Goal: Task Accomplishment & Management: Manage account settings

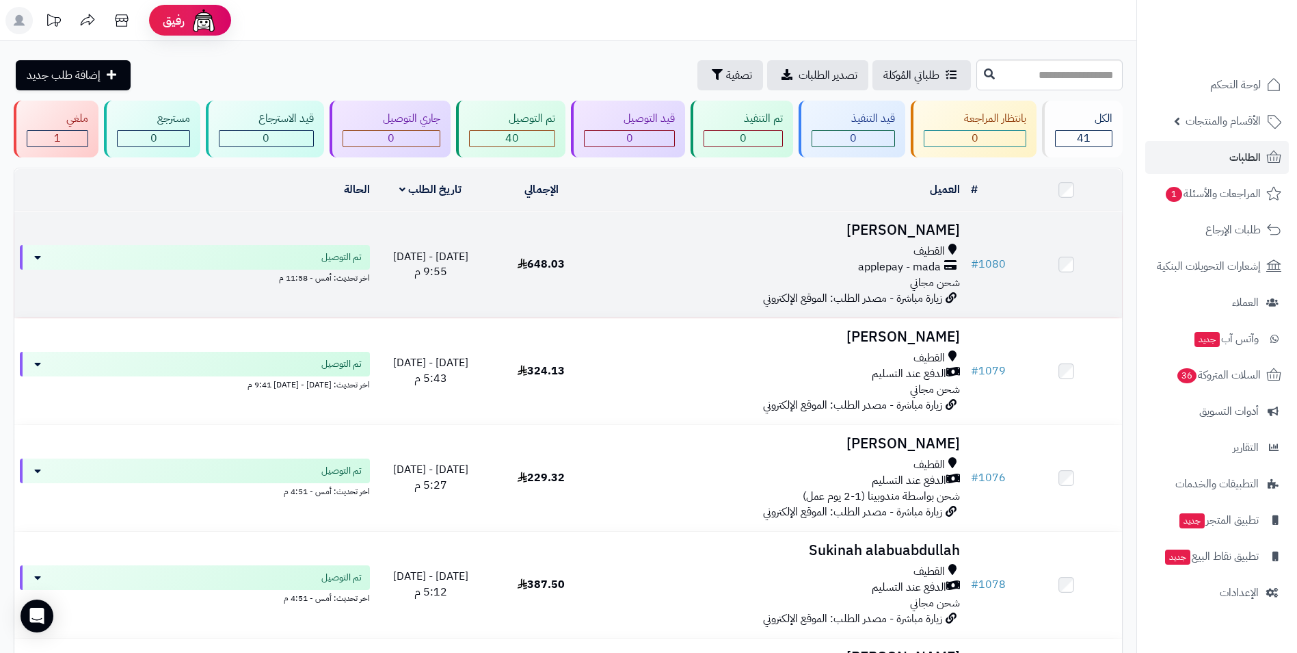
click at [718, 248] on div "القطيف" at bounding box center [782, 251] width 358 height 16
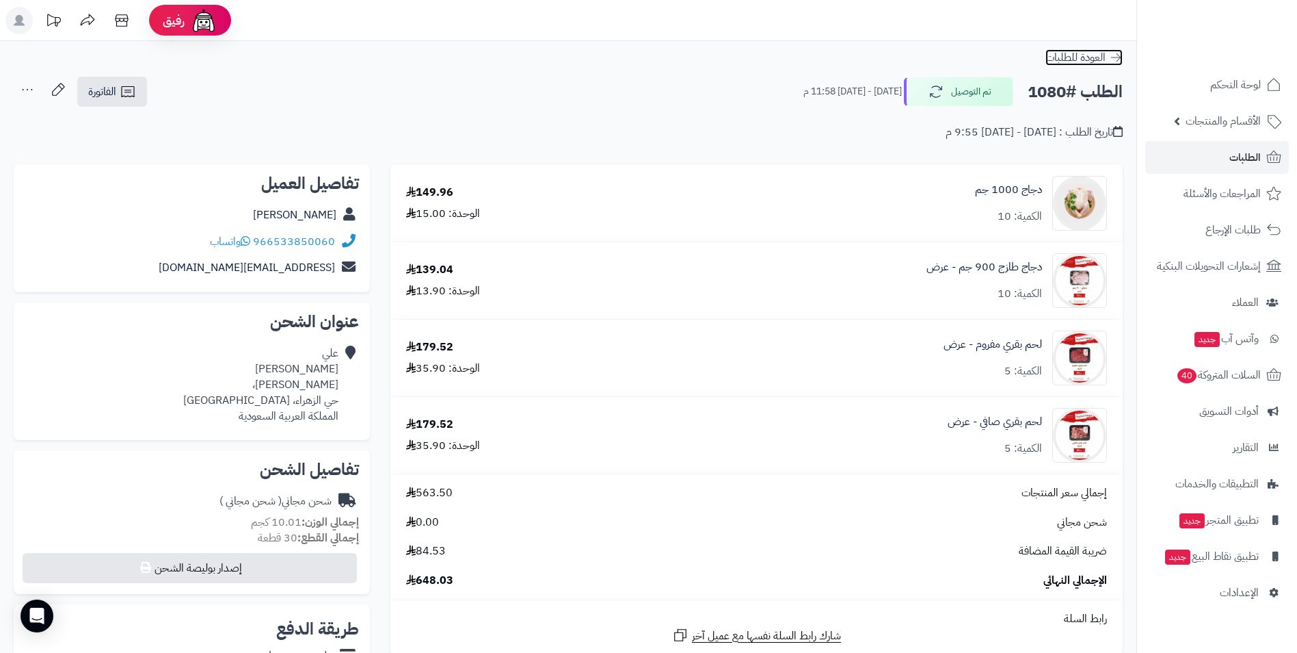
click at [1105, 61] on span "العودة للطلبات" at bounding box center [1076, 57] width 60 height 16
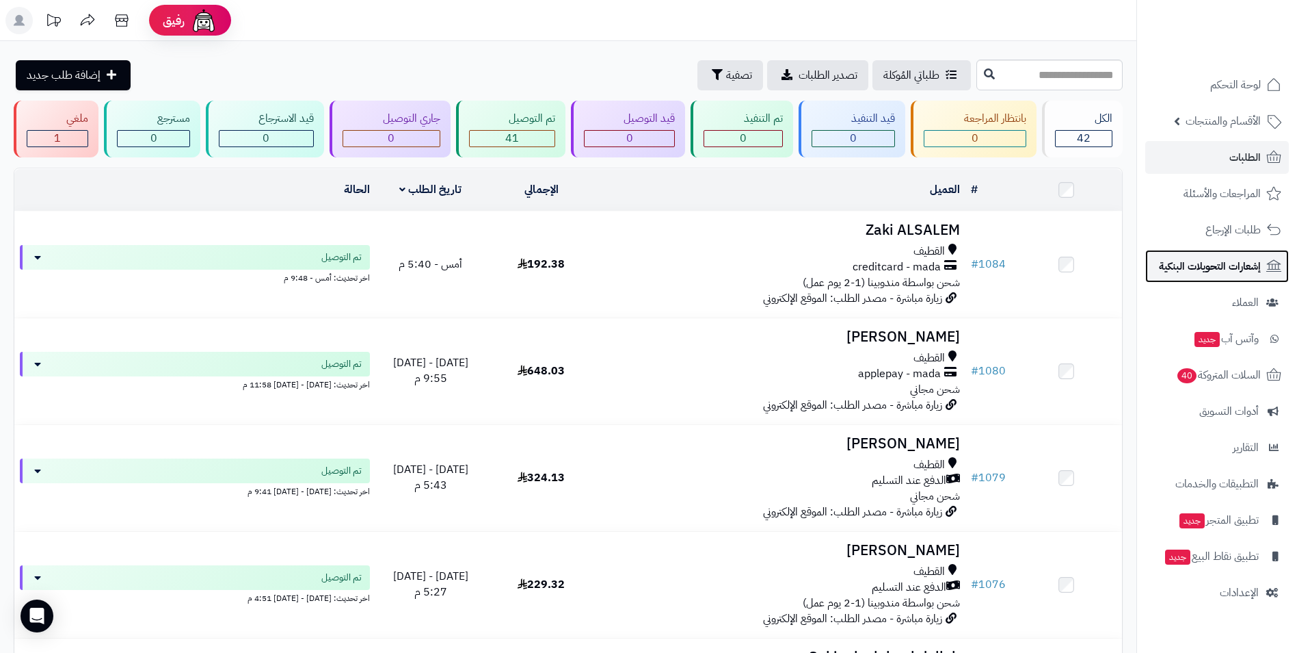
click at [1254, 271] on span "إشعارات التحويلات البنكية" at bounding box center [1210, 265] width 102 height 19
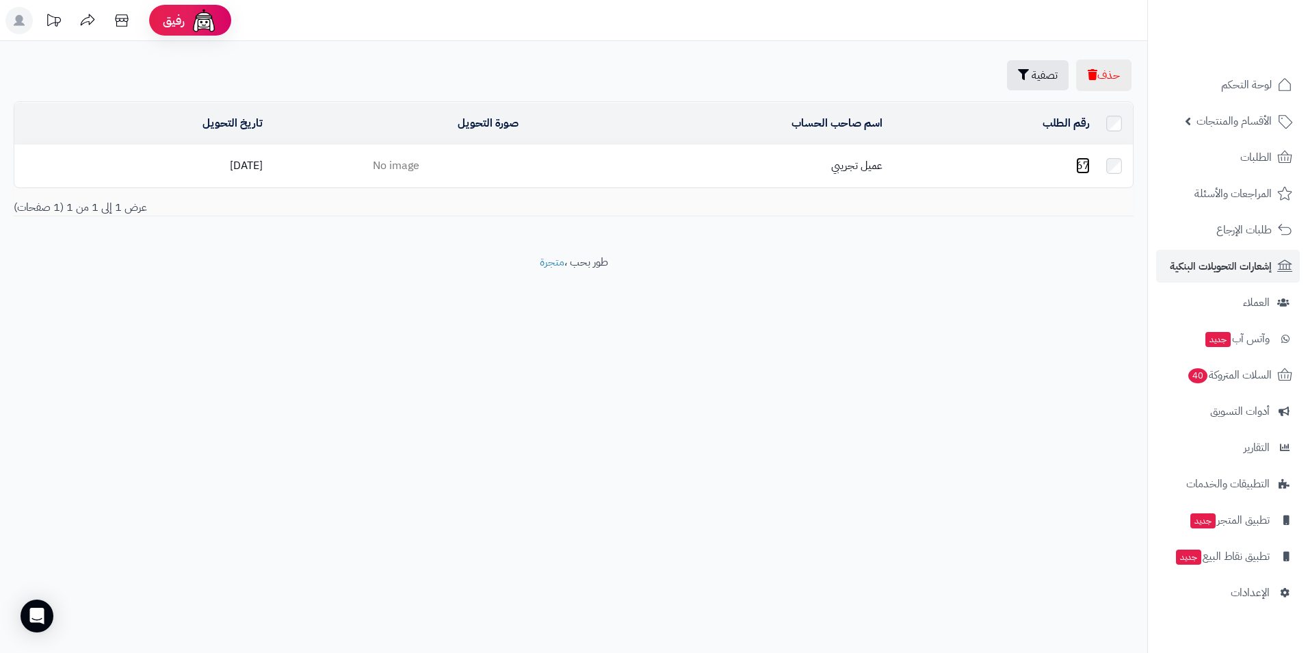
click at [1079, 163] on link "67" at bounding box center [1083, 165] width 14 height 16
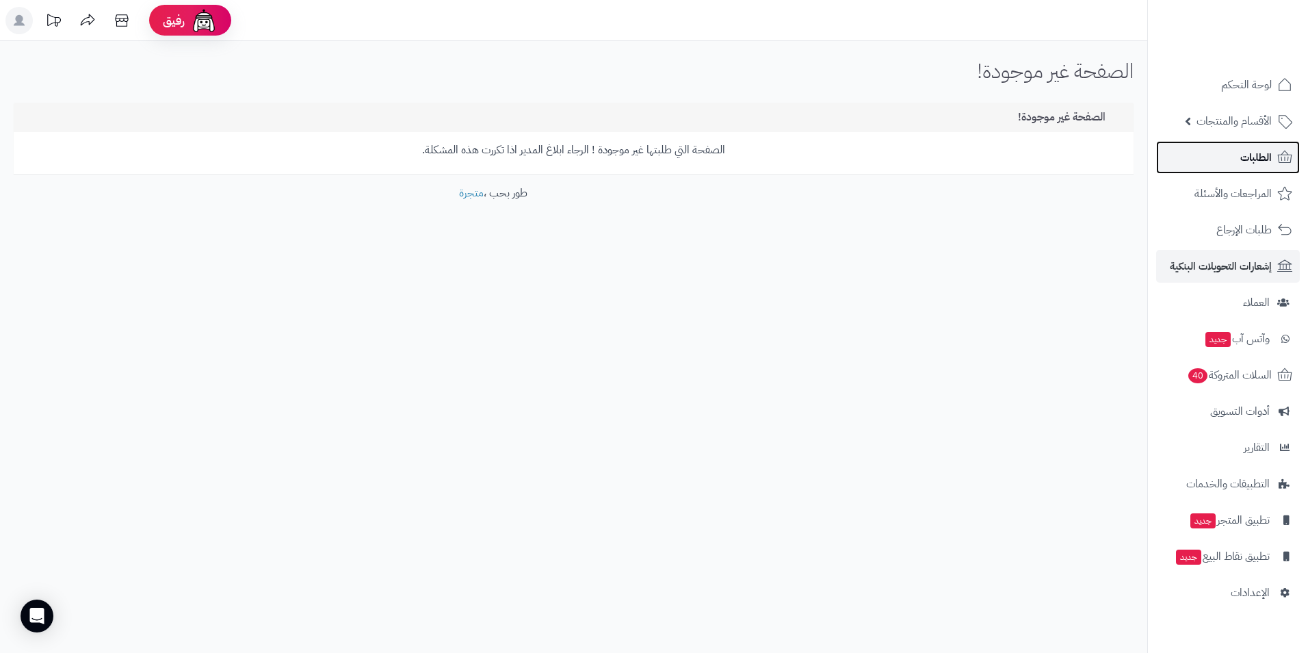
click at [1259, 164] on span "الطلبات" at bounding box center [1255, 157] width 31 height 19
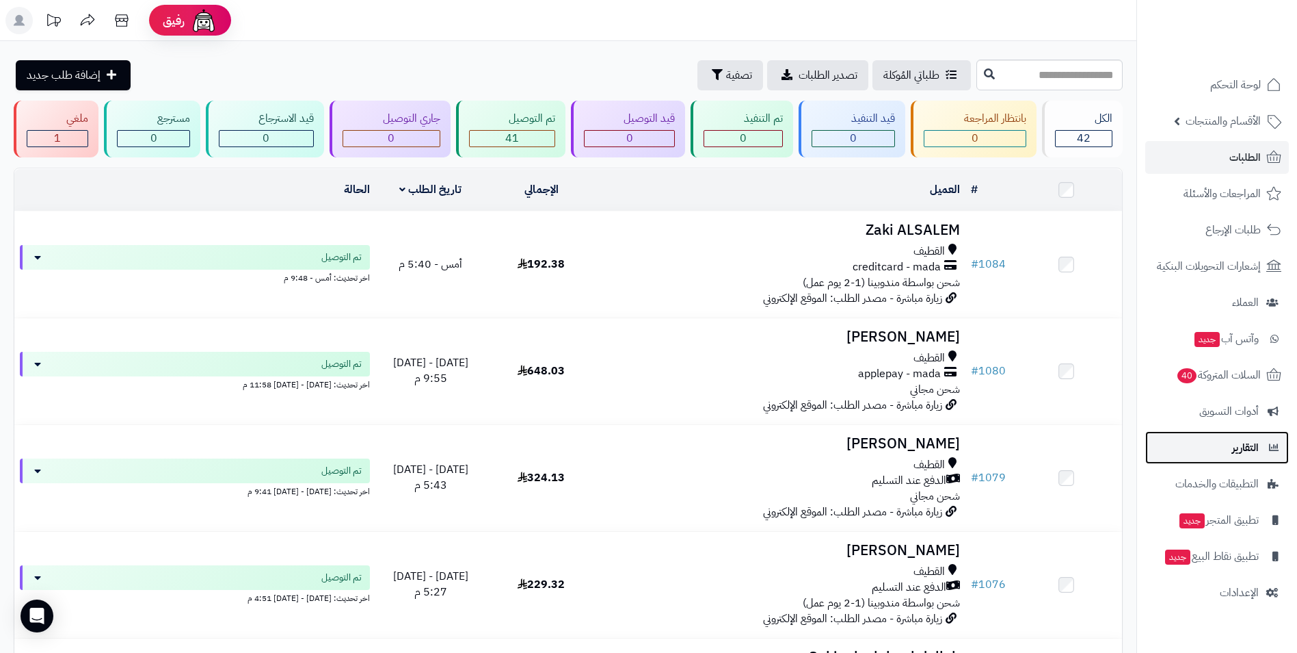
click at [1246, 454] on span "التقارير" at bounding box center [1246, 447] width 27 height 19
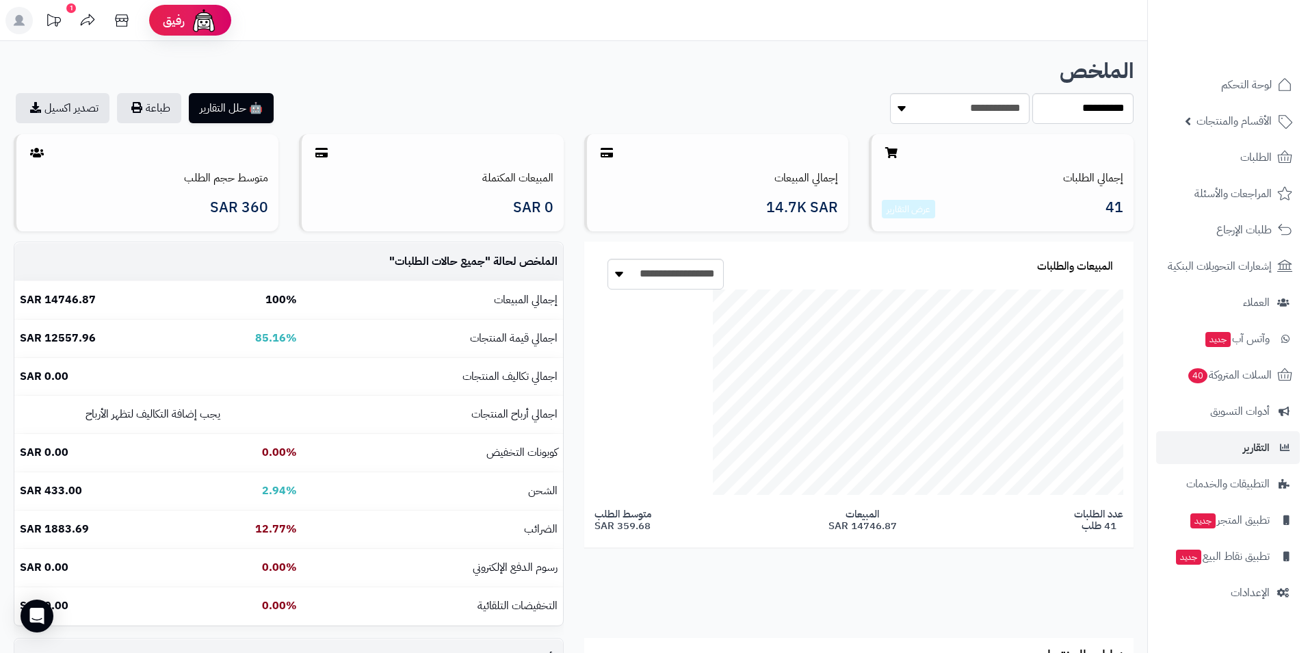
scroll to position [375, 747]
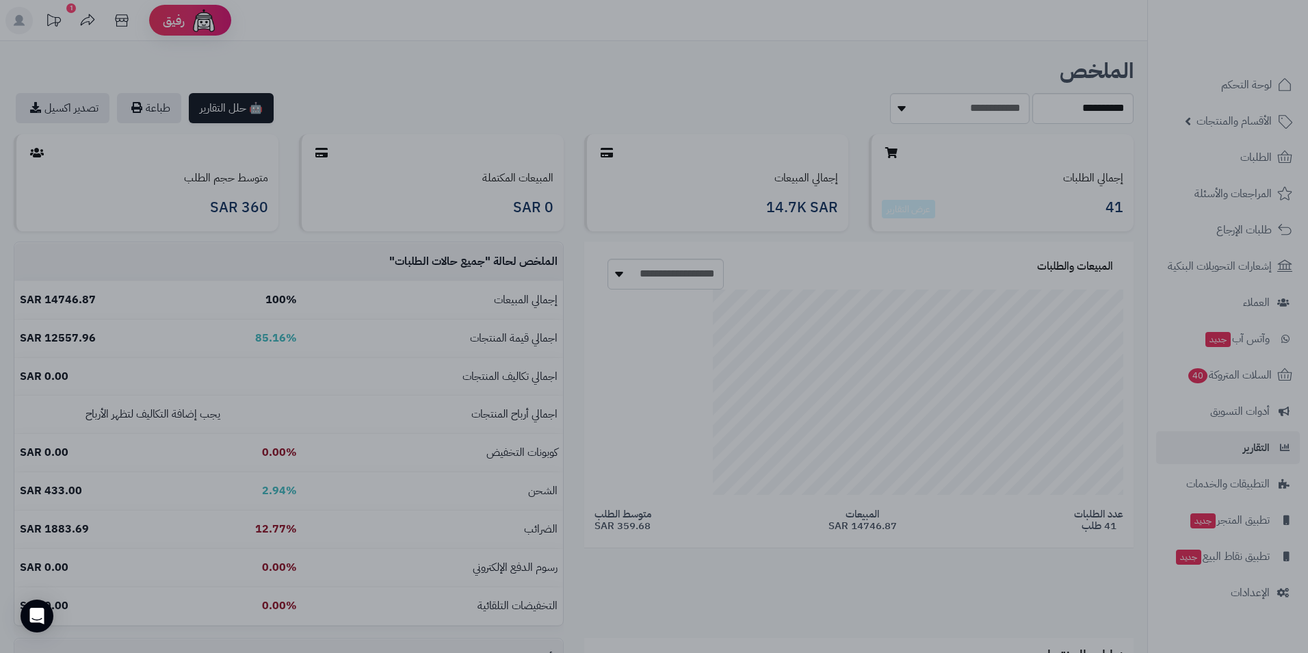
click at [949, 553] on div at bounding box center [654, 326] width 1308 height 653
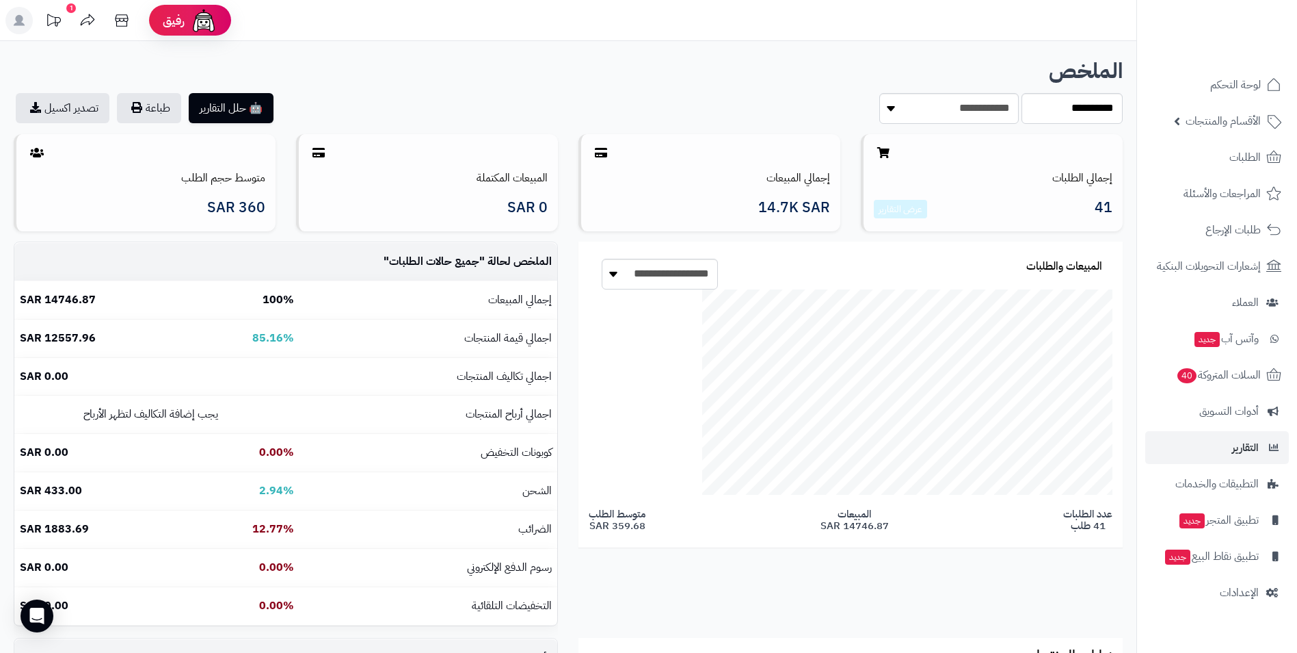
scroll to position [317, 565]
click at [75, 111] on link "تصدير اكسيل" at bounding box center [63, 108] width 94 height 30
click at [599, 152] on icon at bounding box center [601, 152] width 12 height 11
click at [1227, 158] on link "الطلبات" at bounding box center [1218, 157] width 144 height 33
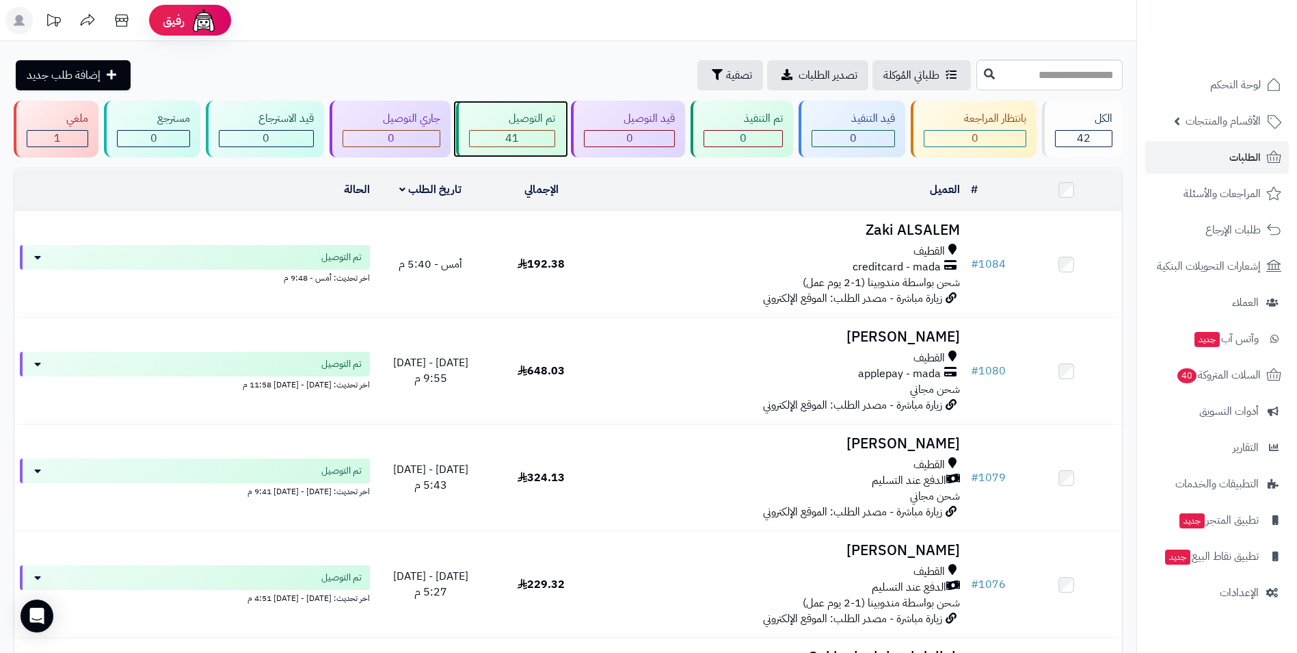
click at [500, 116] on div "تم التوصيل" at bounding box center [512, 119] width 86 height 16
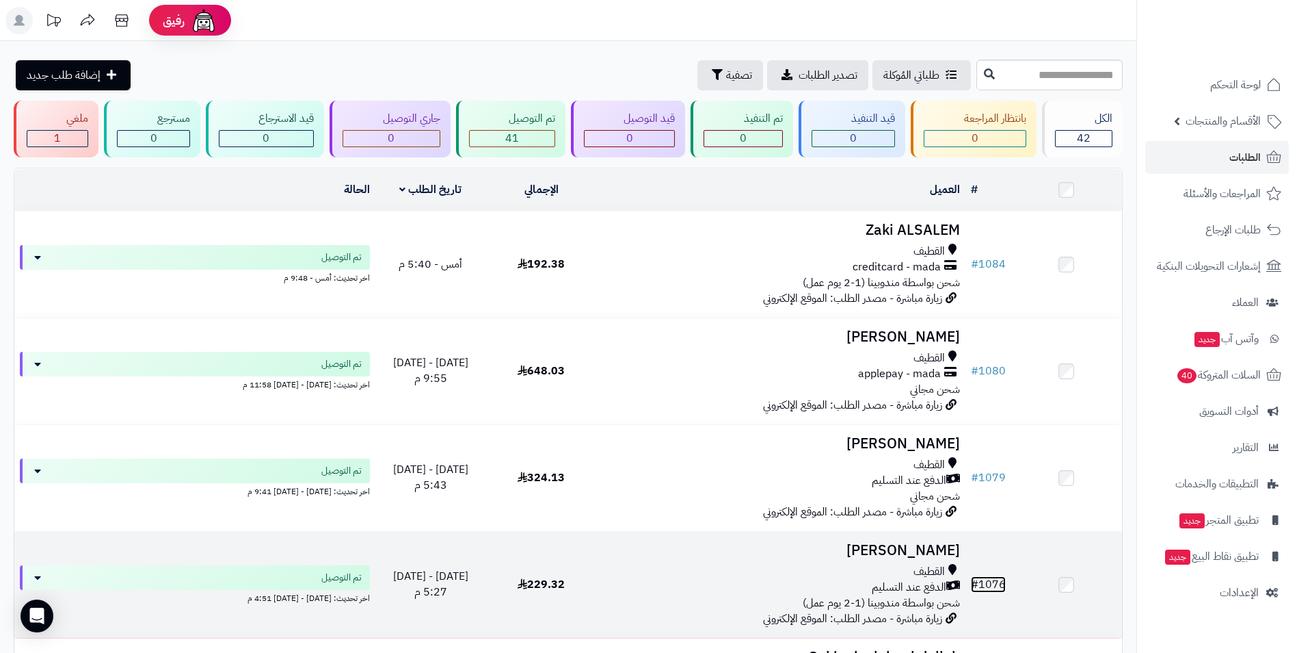
click at [986, 583] on link "# 1076" at bounding box center [988, 584] width 35 height 16
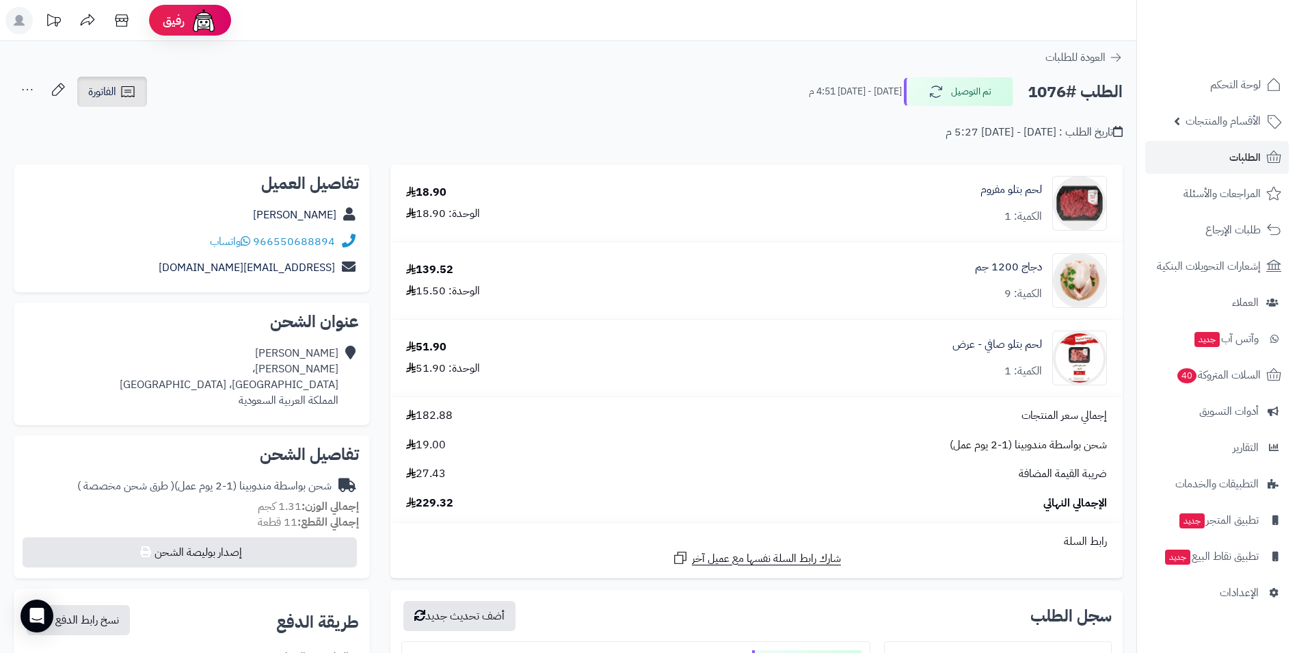
click at [122, 97] on icon at bounding box center [128, 91] width 16 height 16
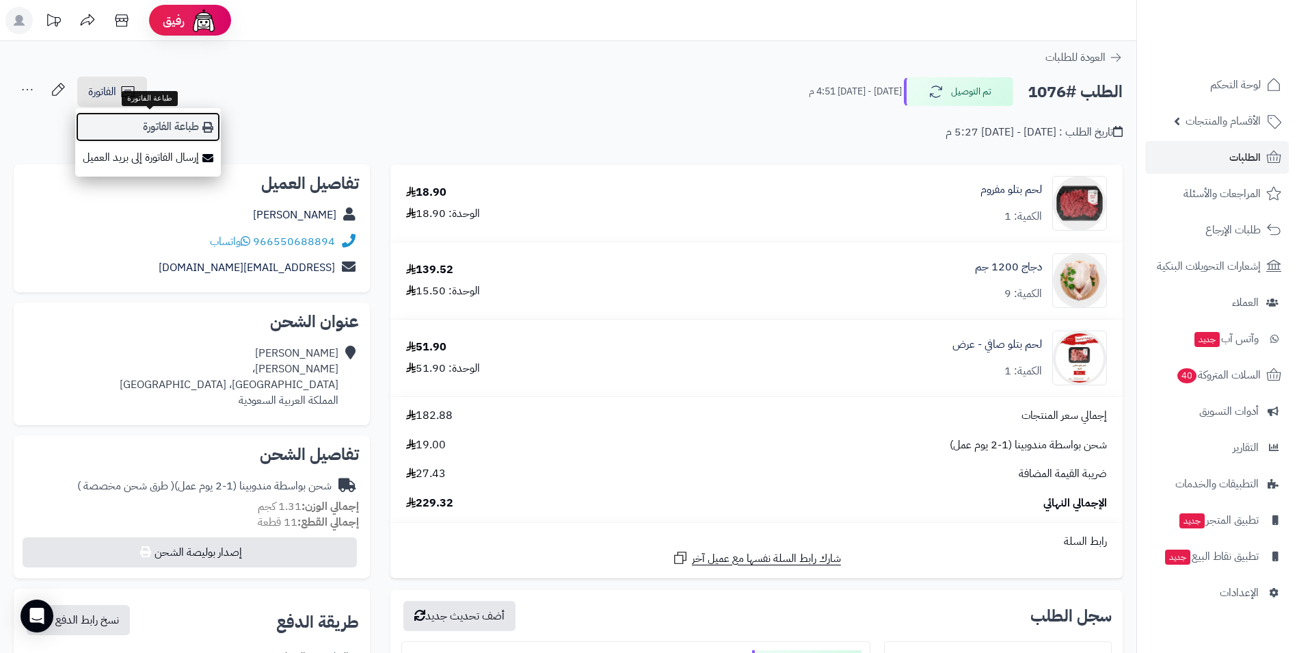
click at [163, 129] on link "طباعة الفاتورة" at bounding box center [148, 126] width 146 height 31
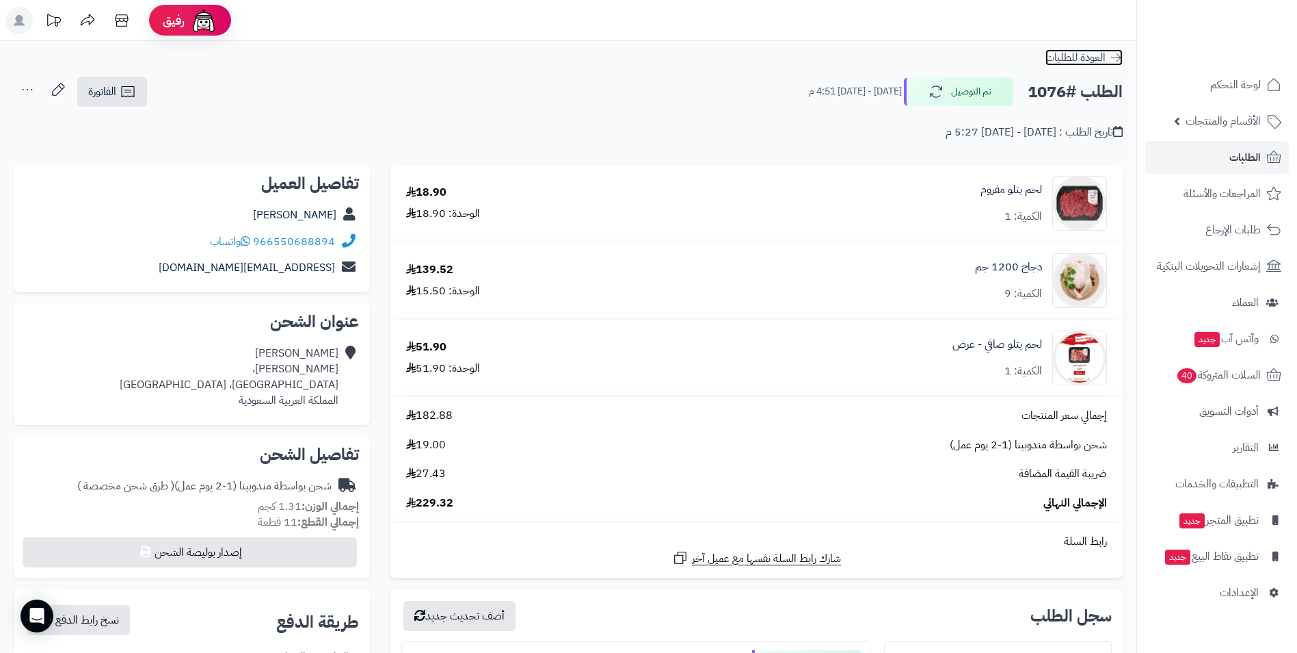
click at [1107, 58] on link "العودة للطلبات" at bounding box center [1084, 57] width 77 height 16
